Goal: Task Accomplishment & Management: Use online tool/utility

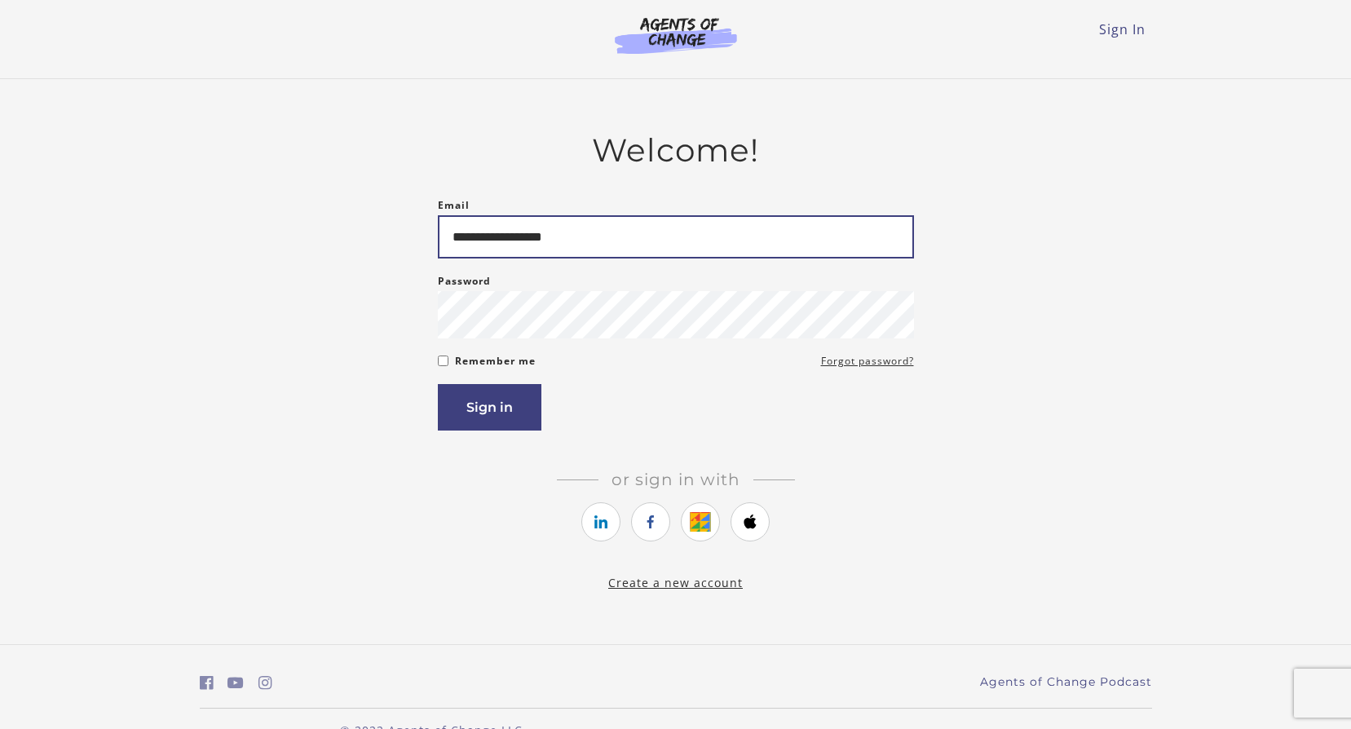
type input "**********"
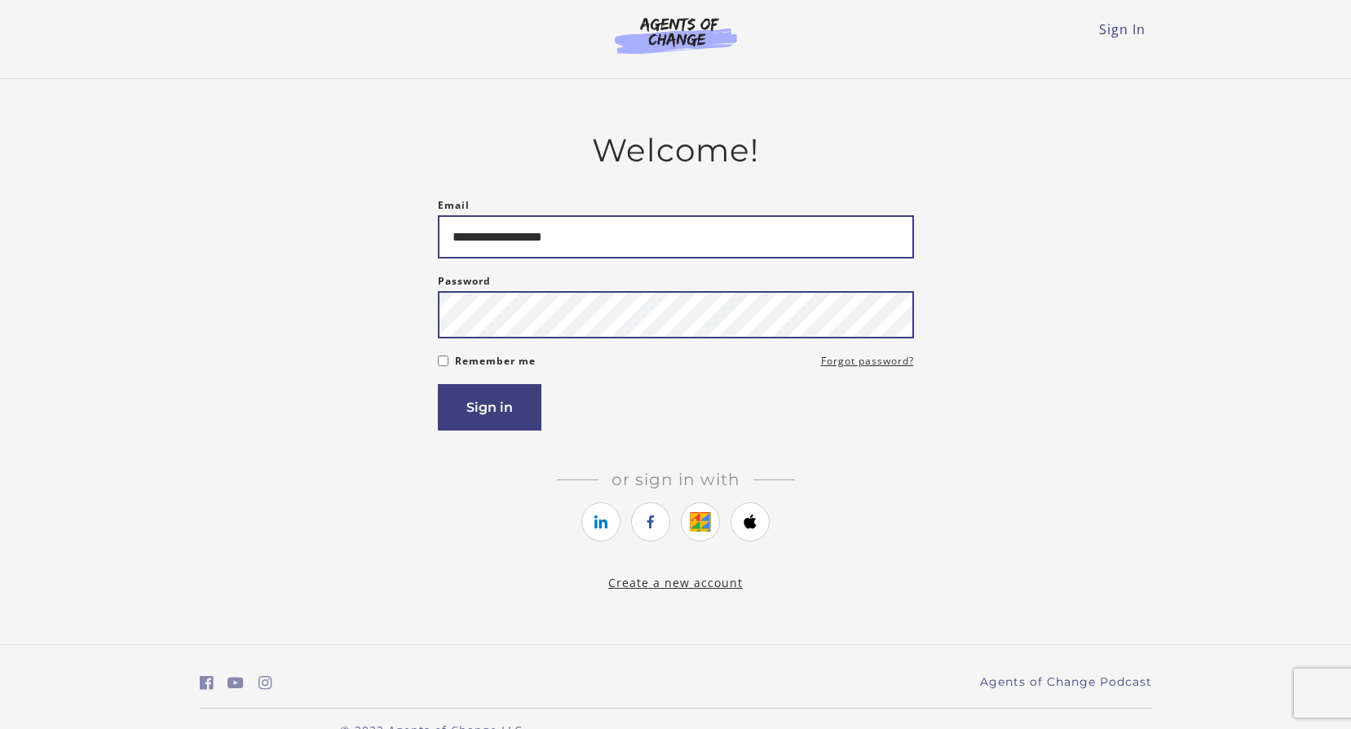
click at [438, 384] on button "Sign in" at bounding box center [490, 407] width 104 height 46
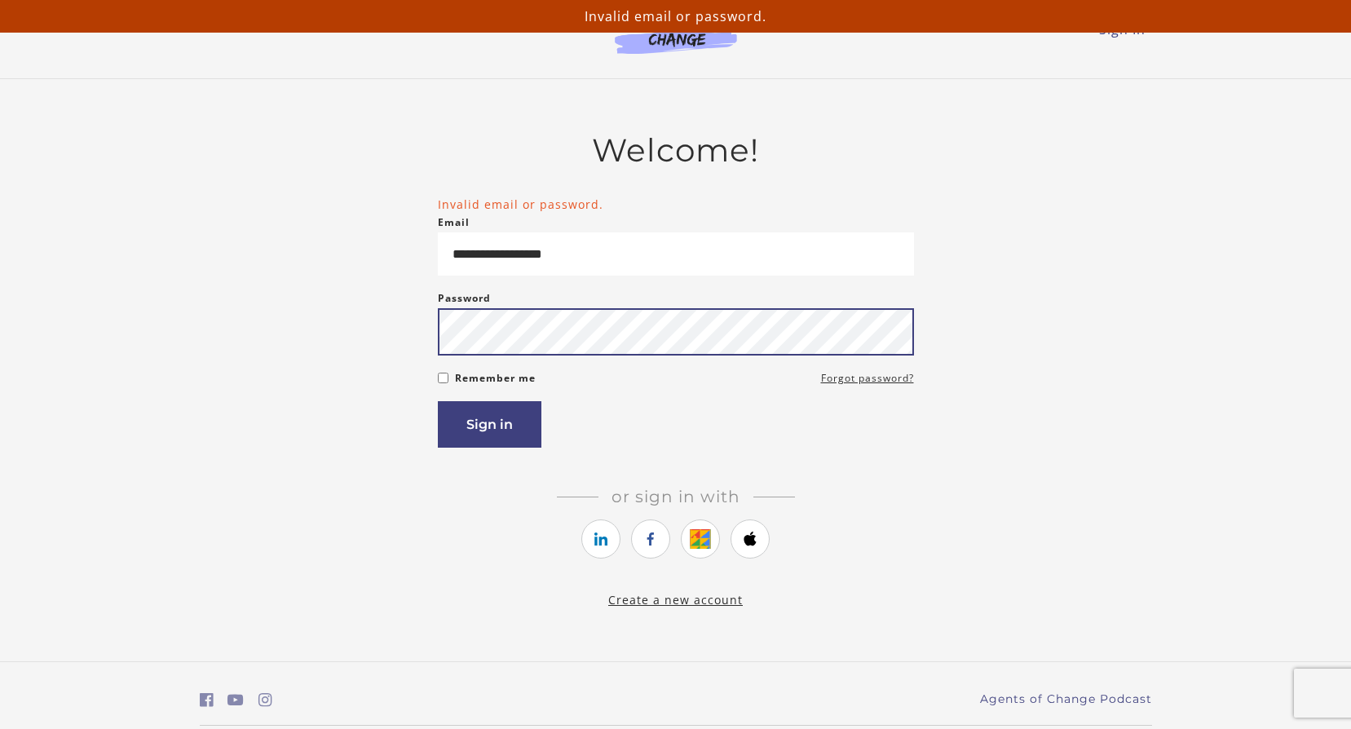
click at [438, 401] on button "Sign in" at bounding box center [490, 424] width 104 height 46
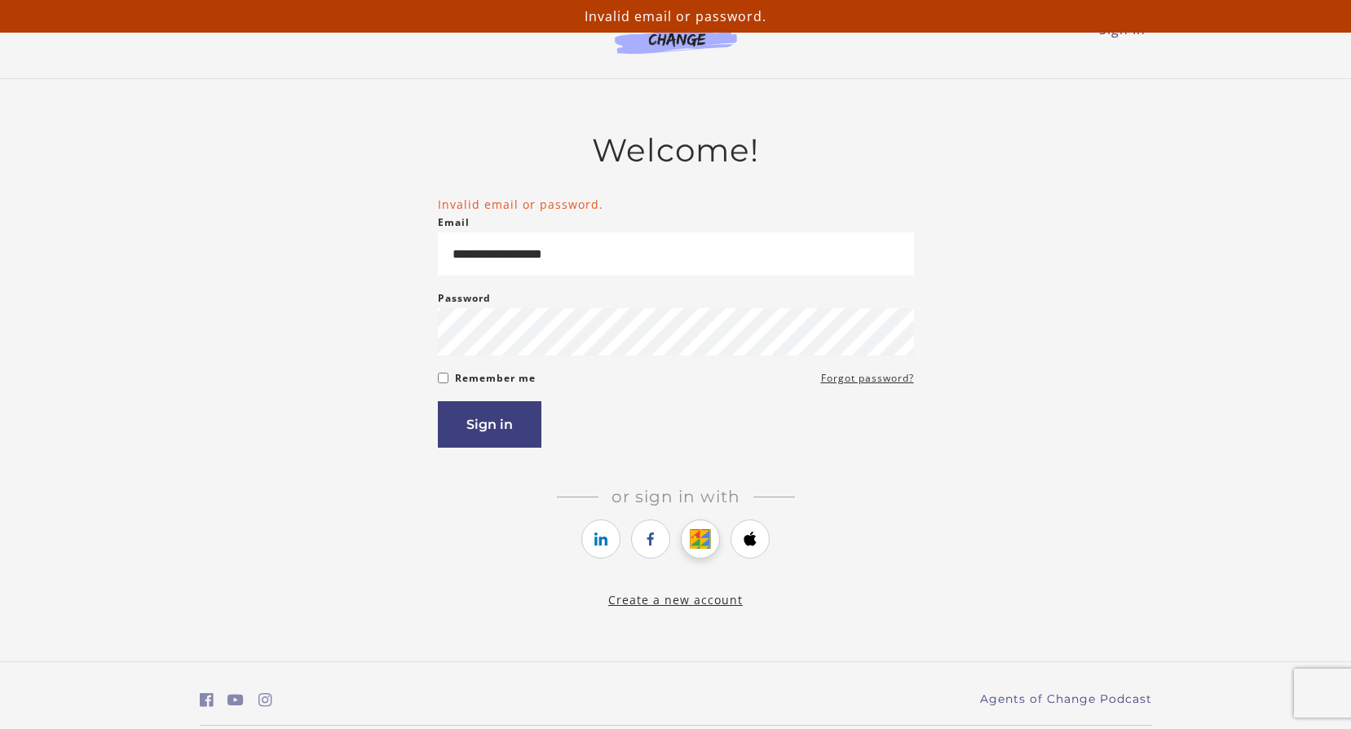
click at [699, 545] on icon "https://courses.thinkific.com/users/auth/google?ss%5Breferral%5D=&ss%5Buser_ret…" at bounding box center [701, 539] width 20 height 20
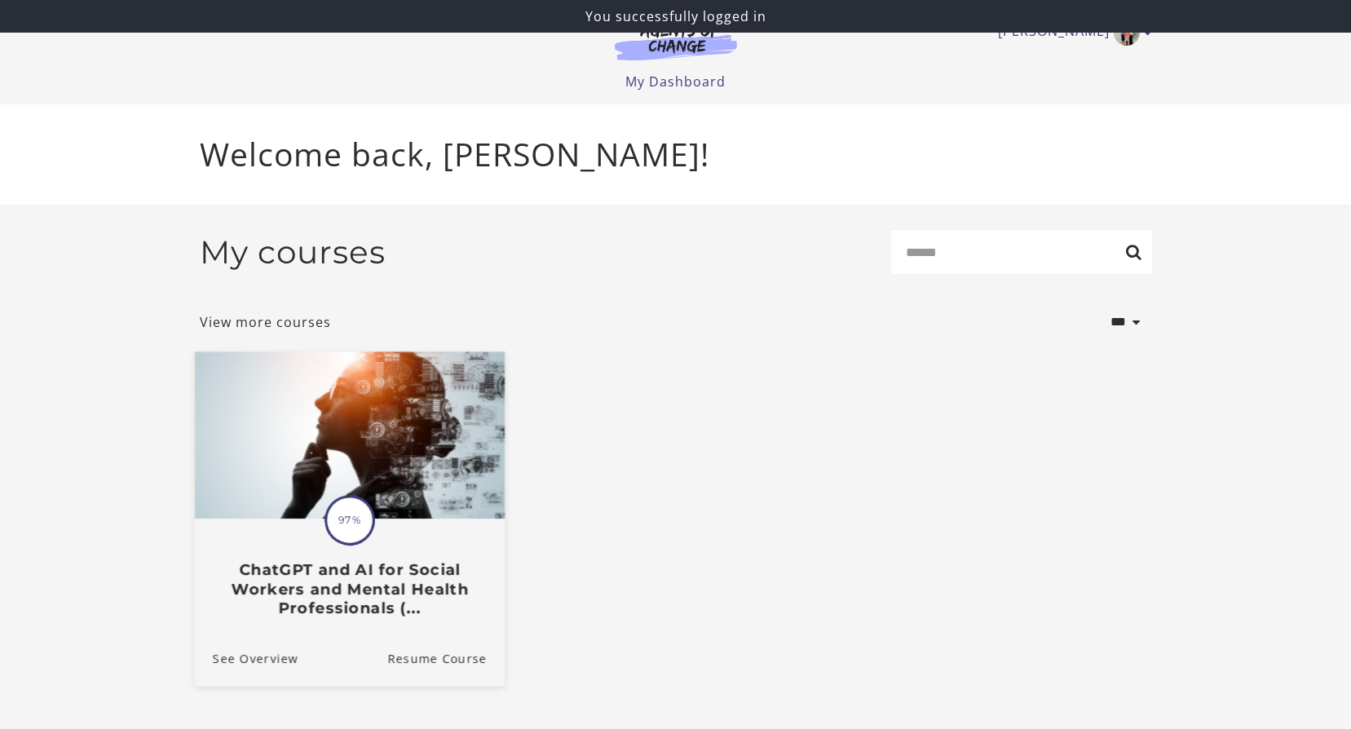
scroll to position [22, 0]
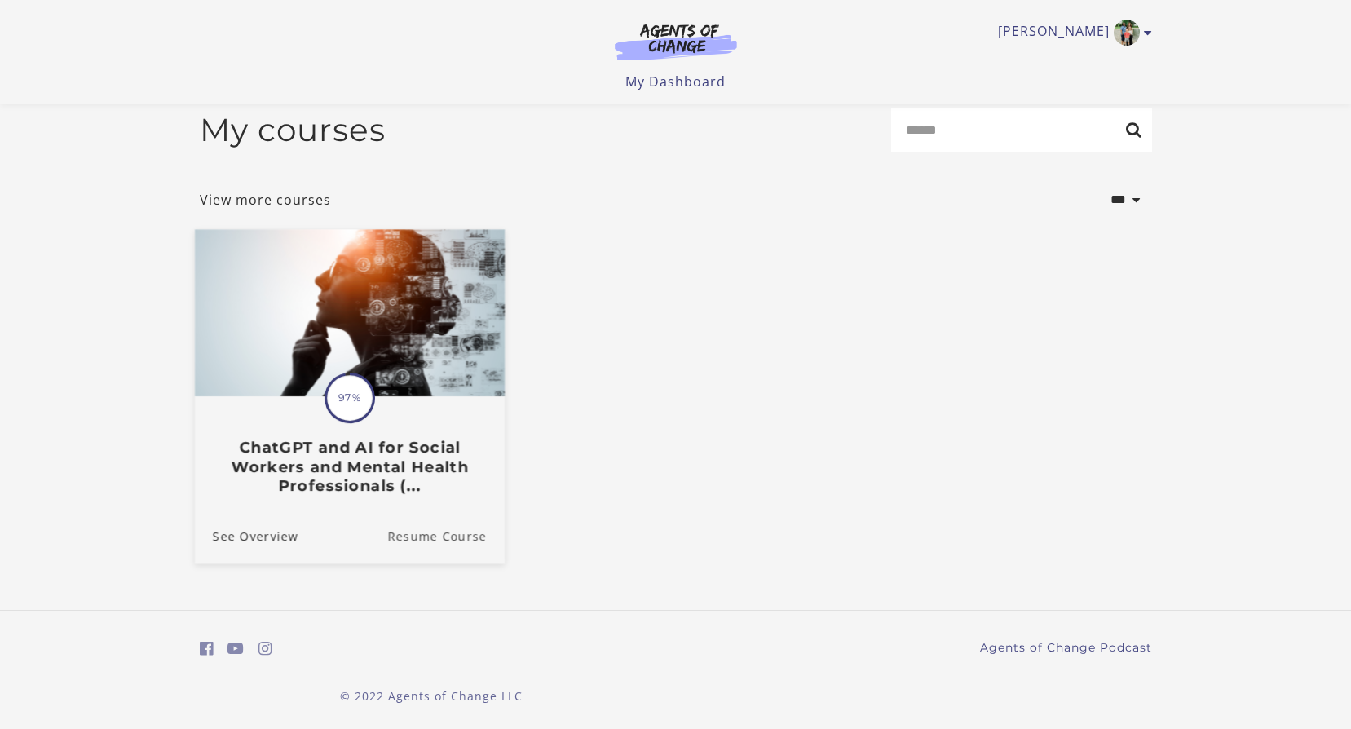
click at [446, 532] on link "Resume Course" at bounding box center [445, 535] width 117 height 55
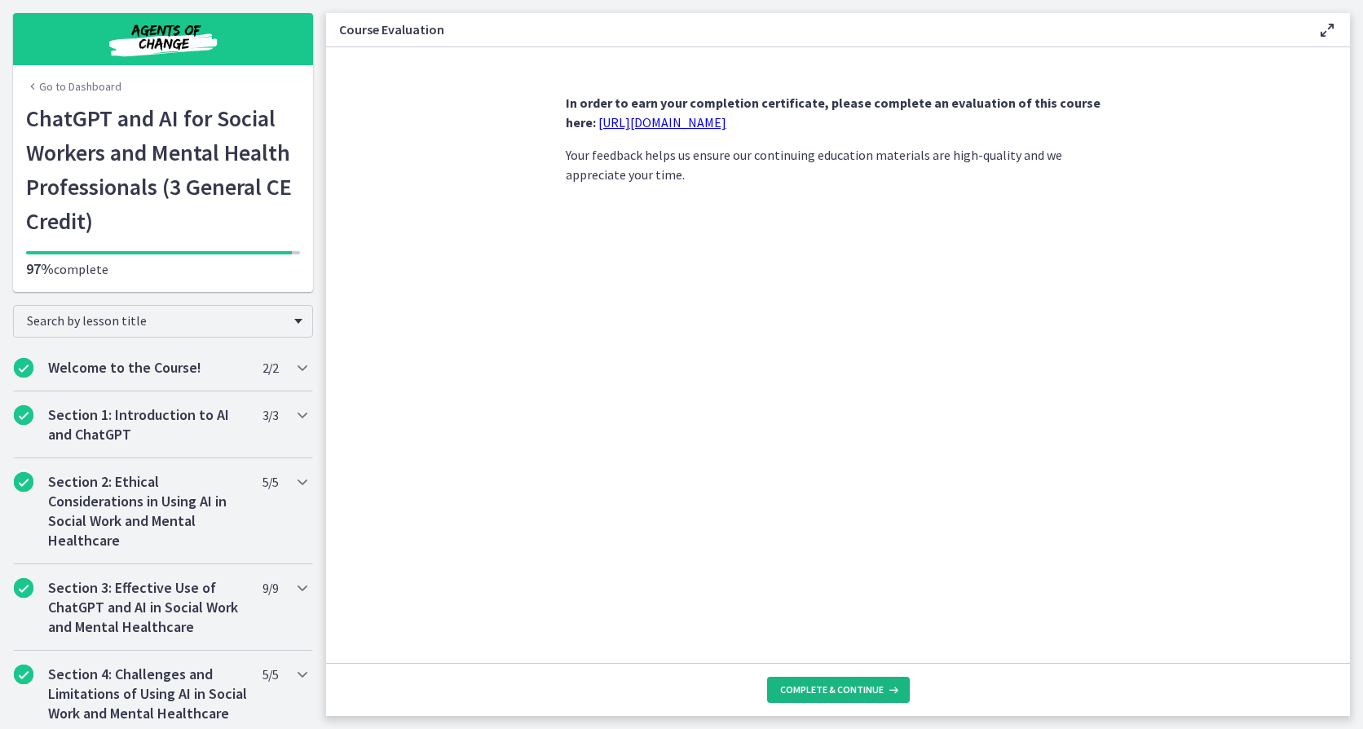
click at [860, 687] on span "Complete & continue" at bounding box center [832, 689] width 104 height 13
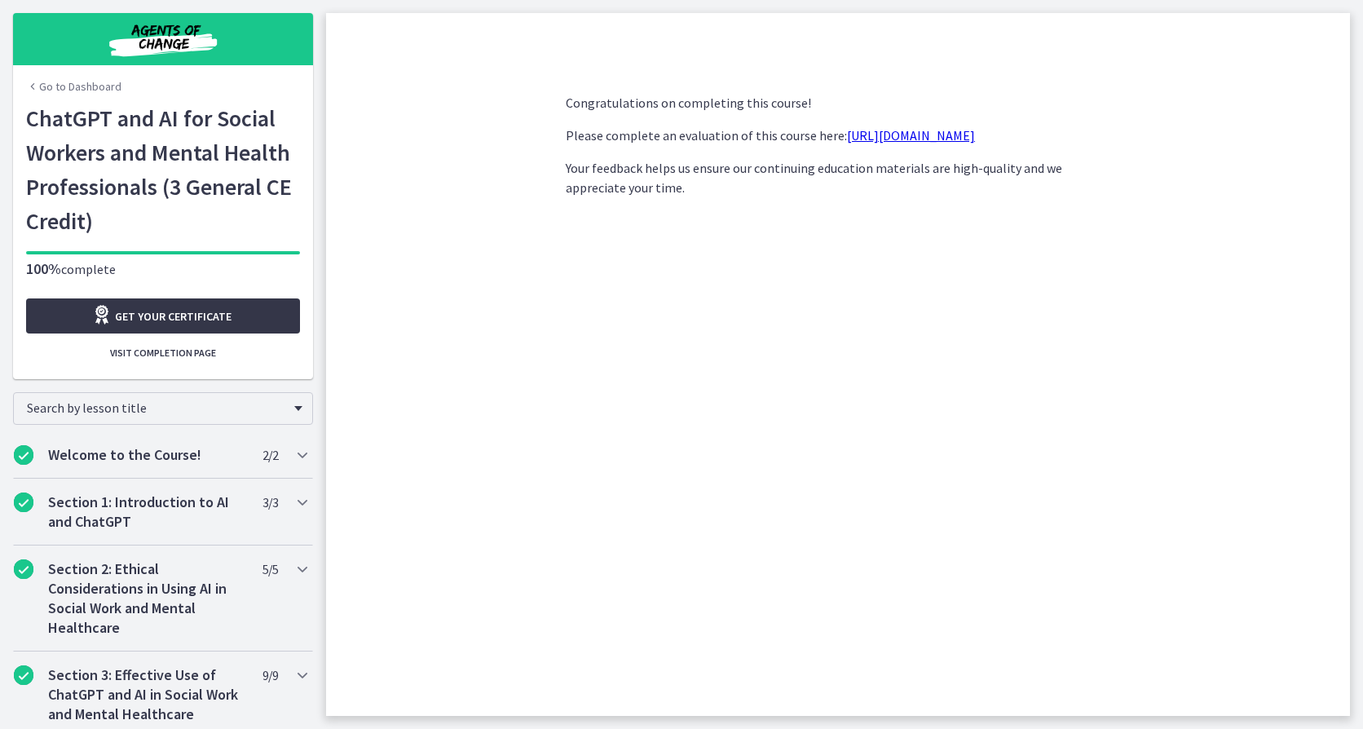
click at [175, 307] on span "Get your certificate" at bounding box center [173, 317] width 117 height 20
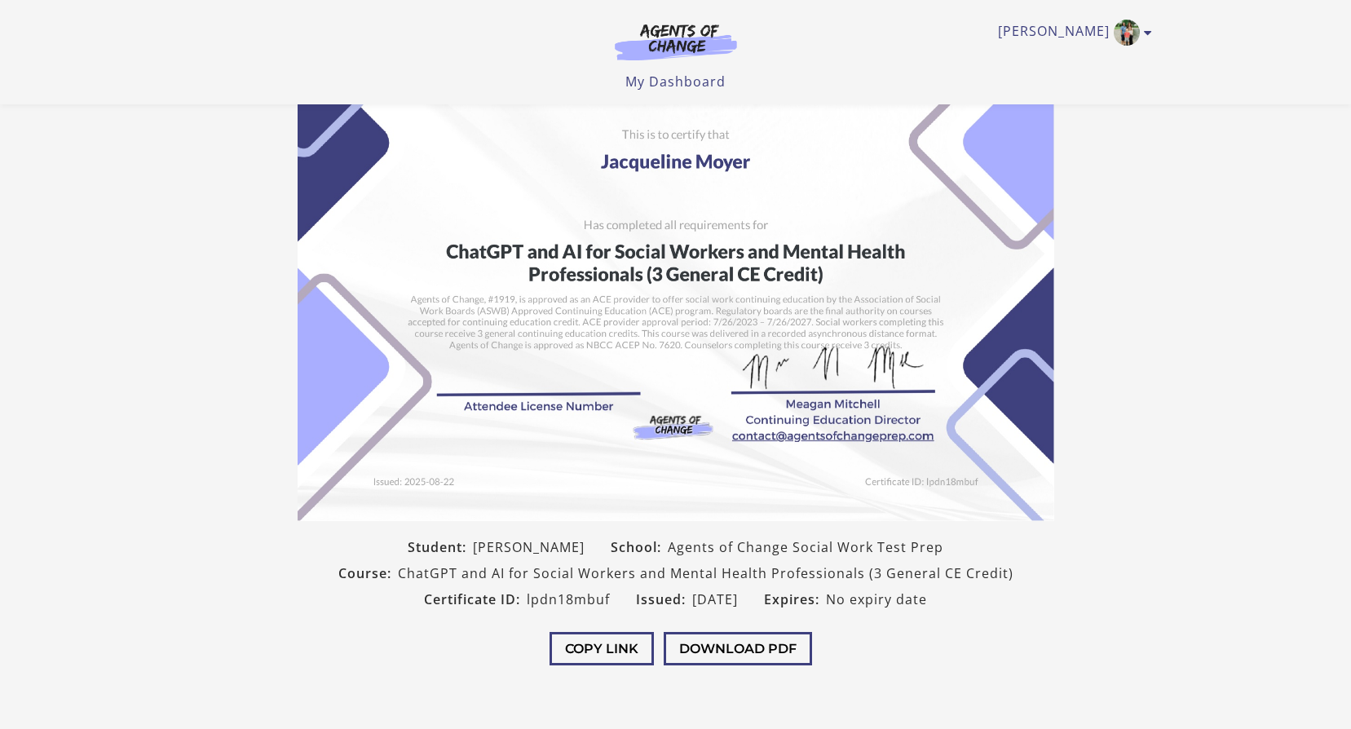
scroll to position [82, 0]
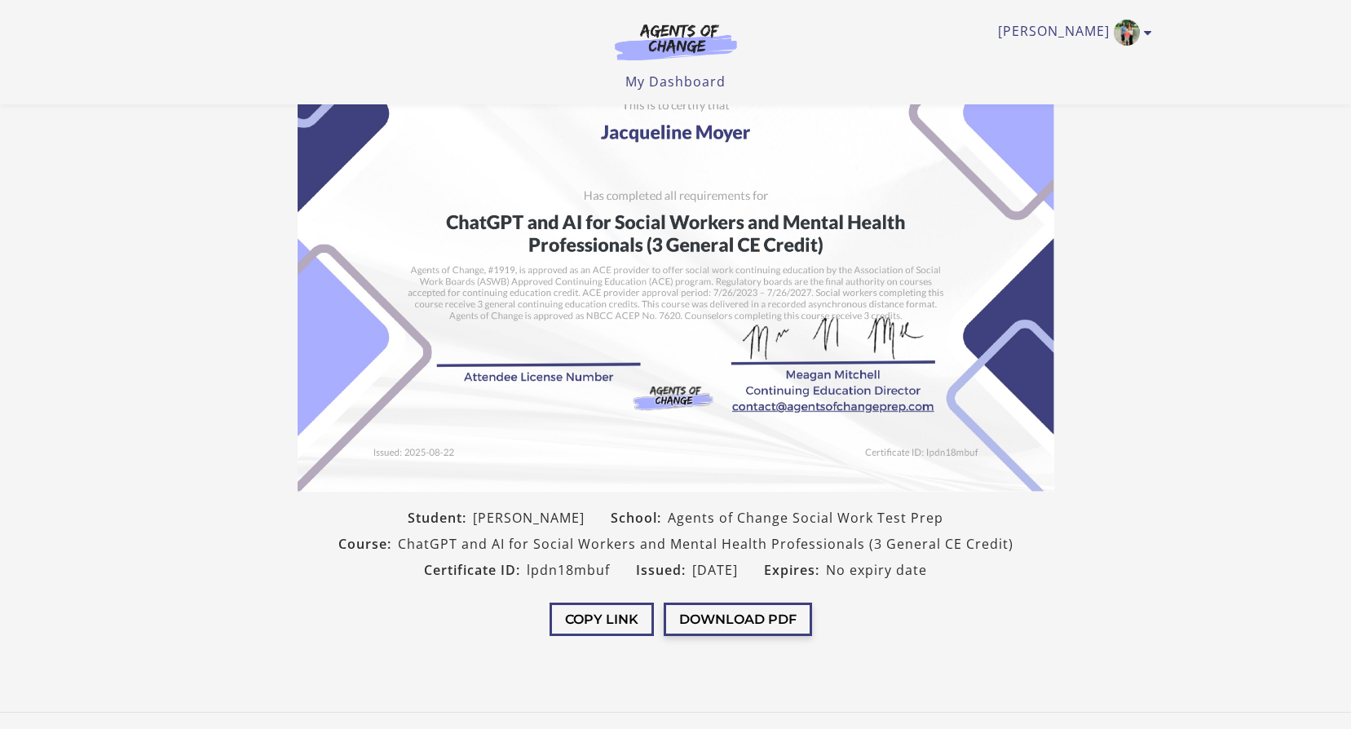
click at [736, 619] on button "Download PDF" at bounding box center [738, 619] width 148 height 33
